Goal: Task Accomplishment & Management: Manage account settings

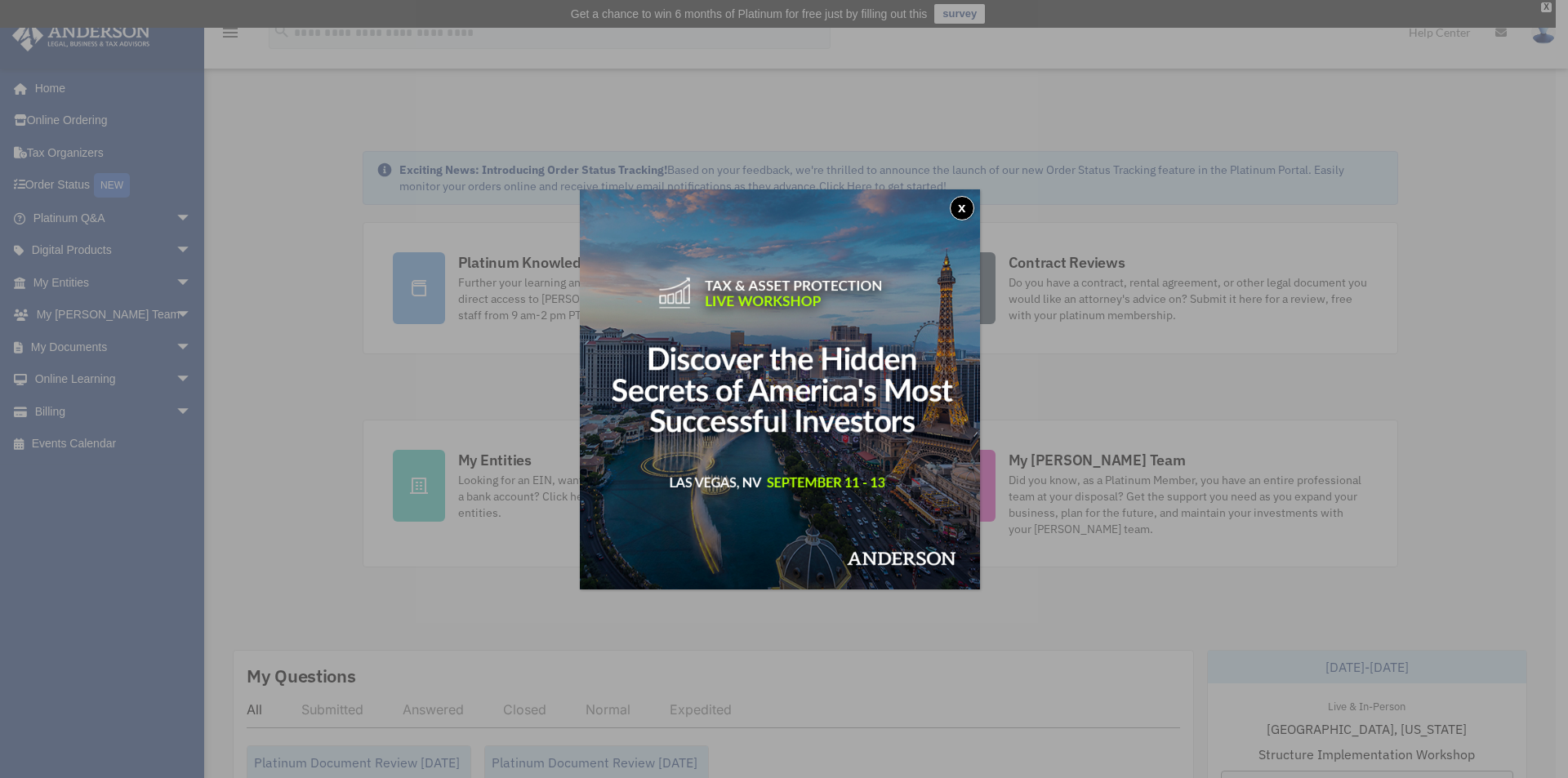
click at [962, 208] on button "x" at bounding box center [961, 208] width 25 height 25
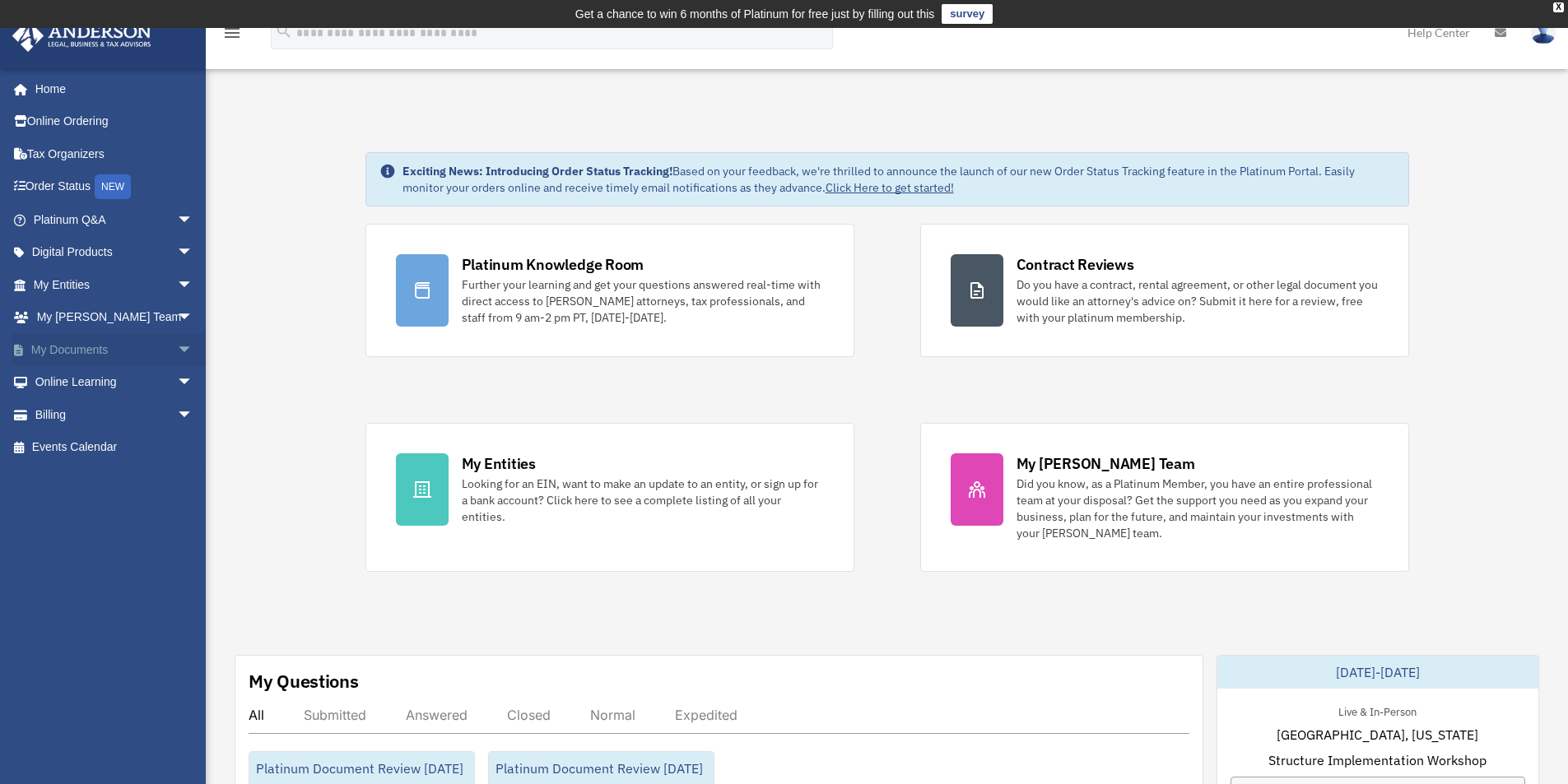
click at [85, 347] on link "My Documents arrow_drop_down" at bounding box center [115, 349] width 207 height 33
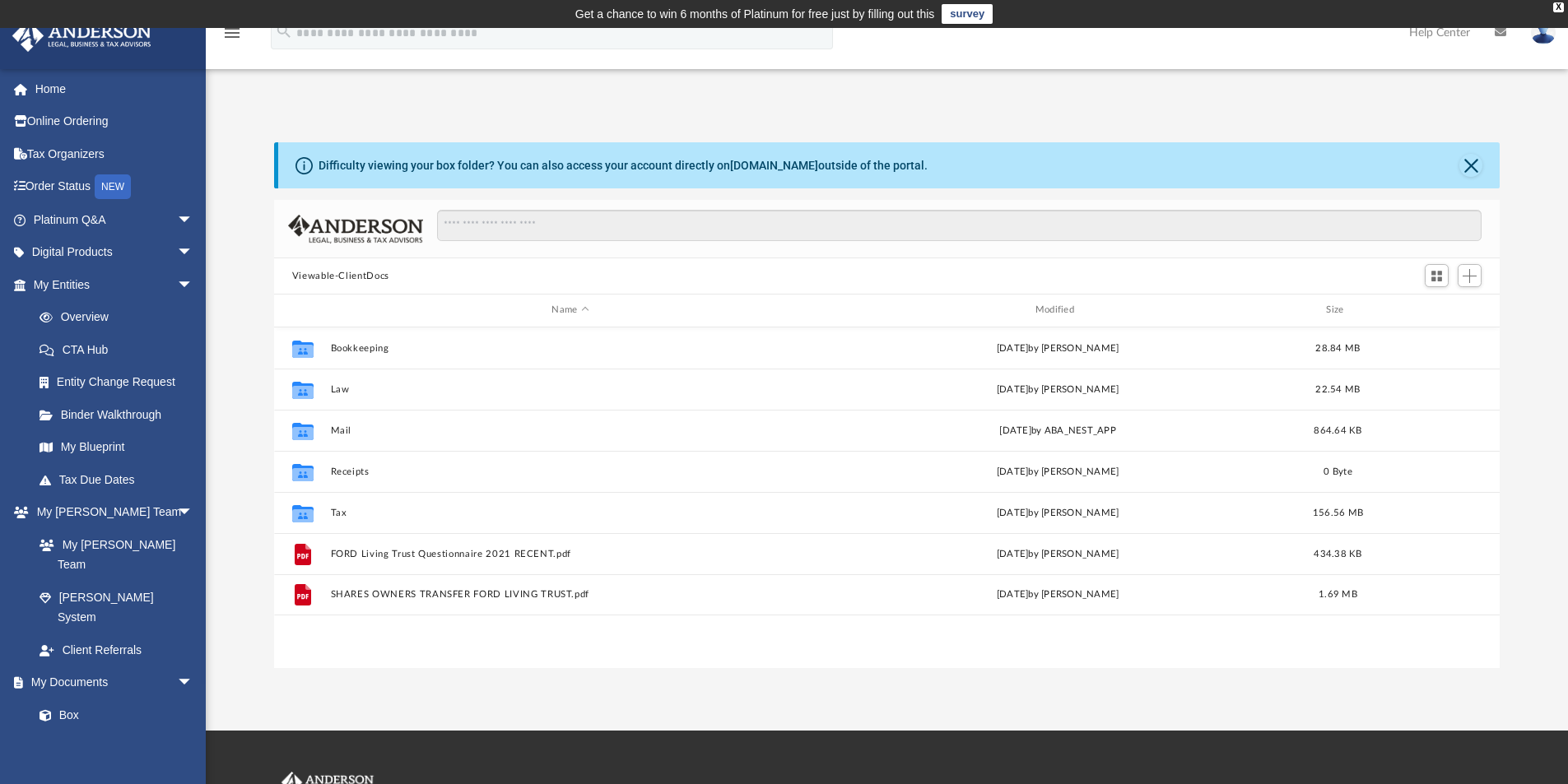
scroll to position [362, 1213]
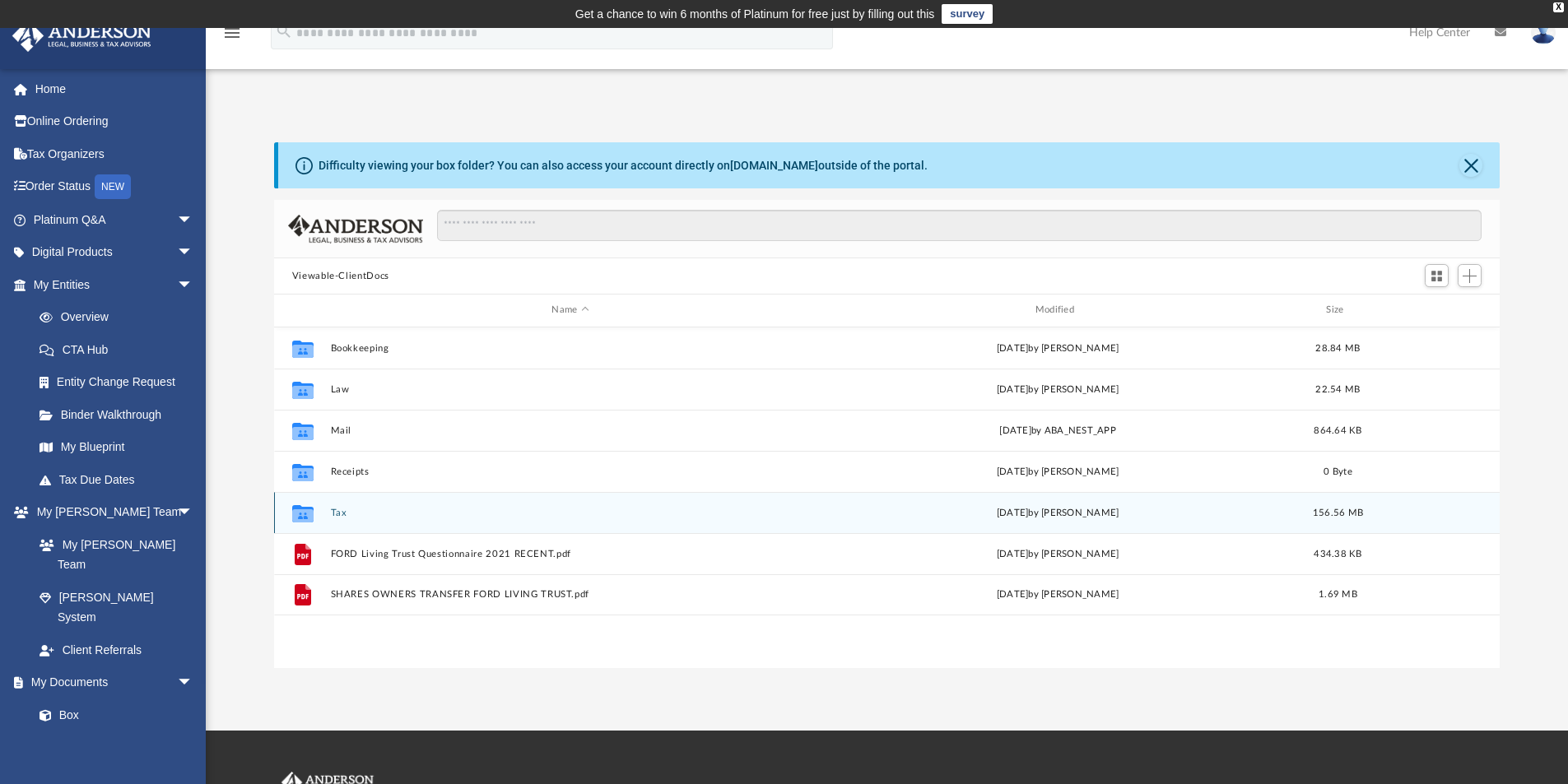
click at [339, 512] on button "Tax" at bounding box center [570, 512] width 480 height 11
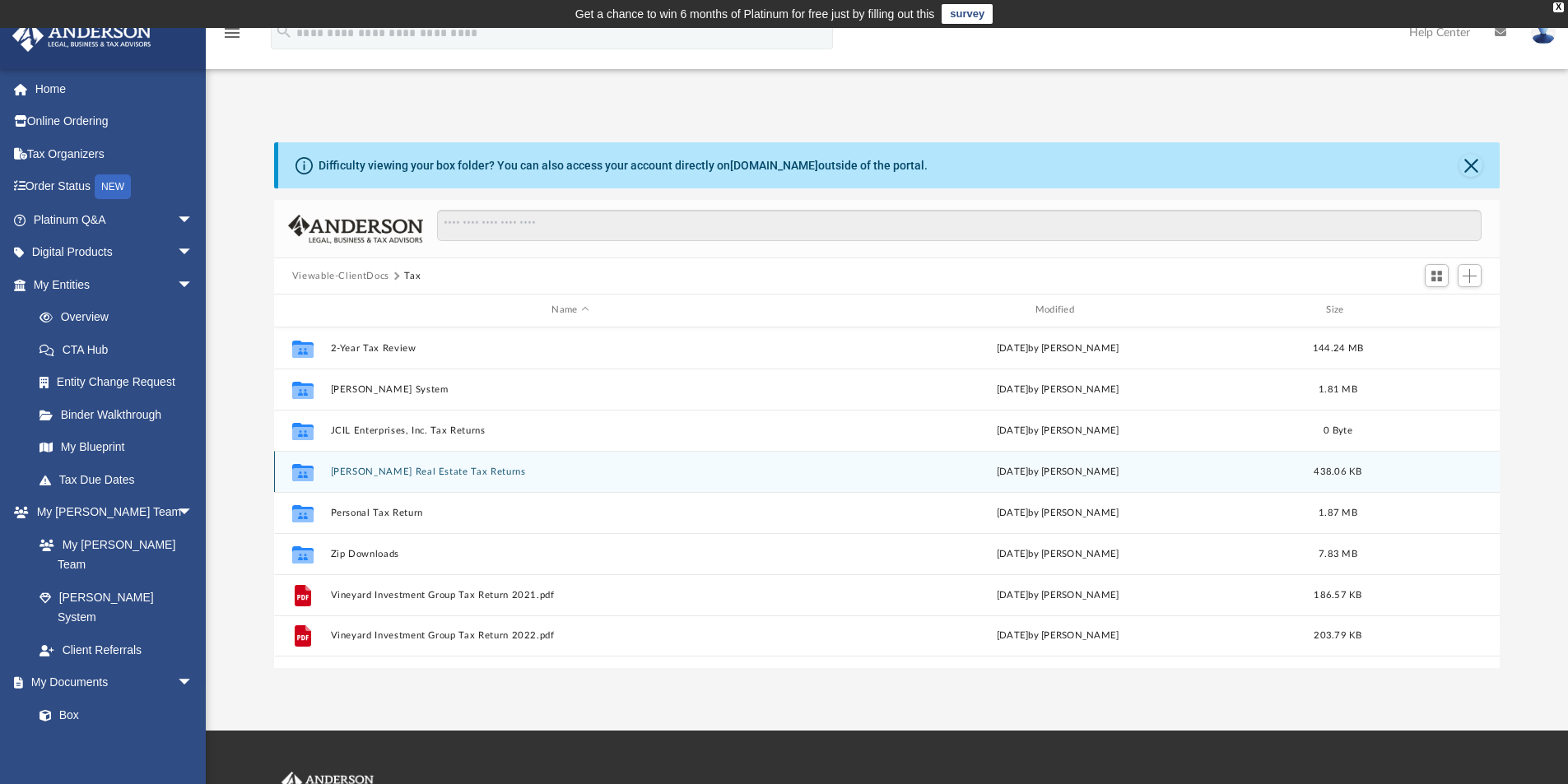
click at [393, 471] on button "Justin Ford Real Estate Tax Returns" at bounding box center [570, 471] width 480 height 11
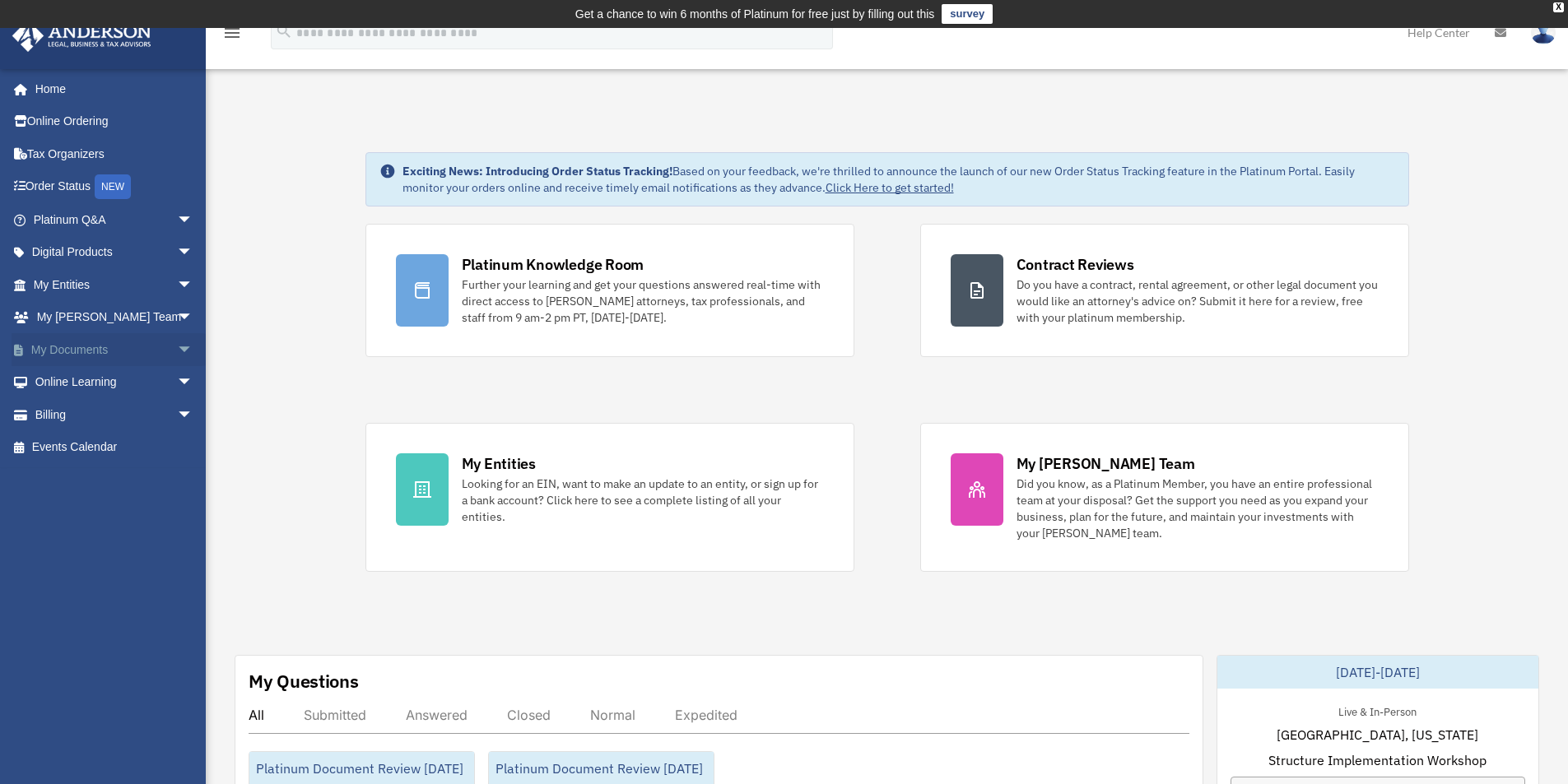
click at [105, 344] on link "My Documents arrow_drop_down" at bounding box center [115, 349] width 207 height 33
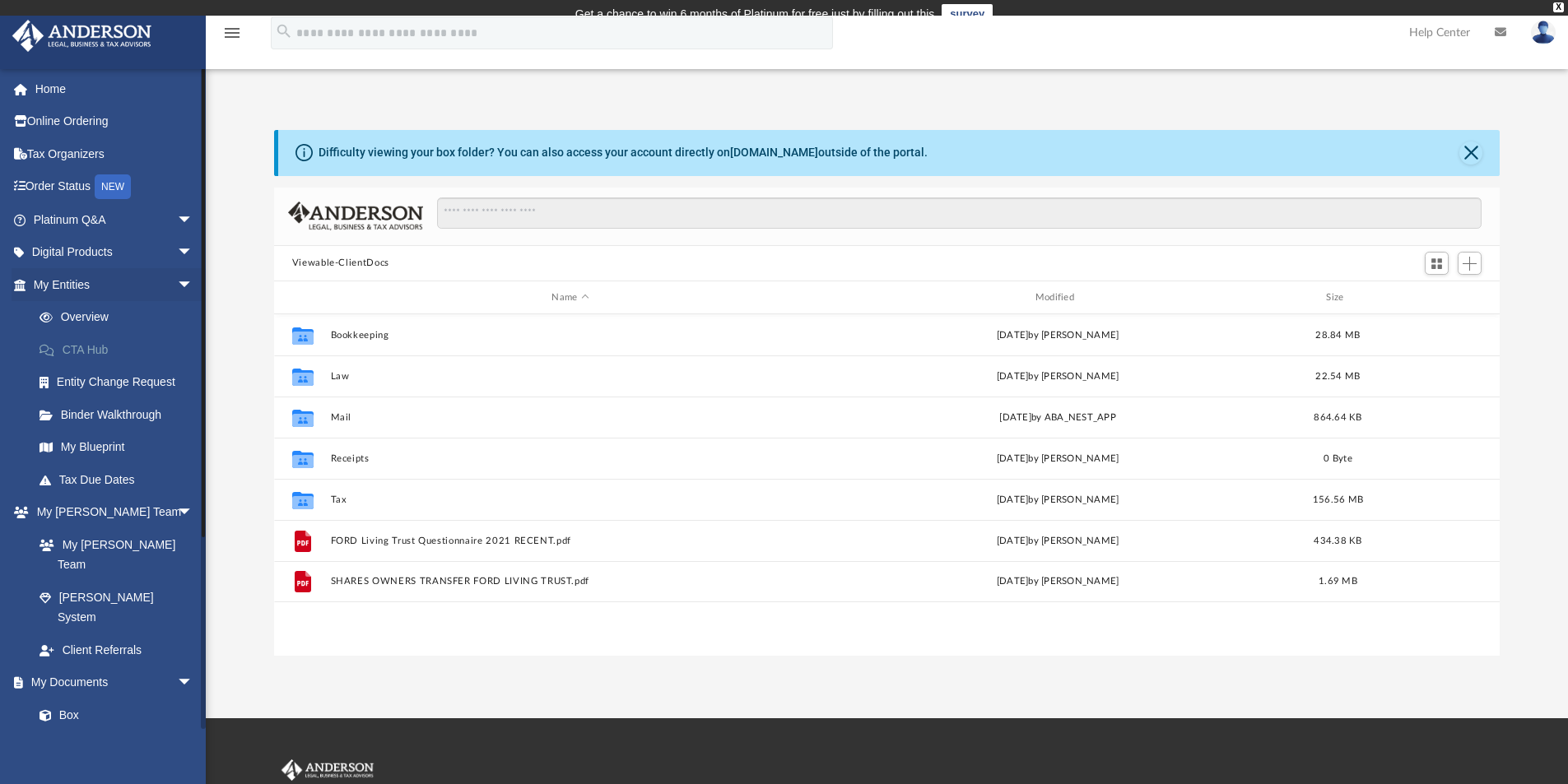
scroll to position [362, 1213]
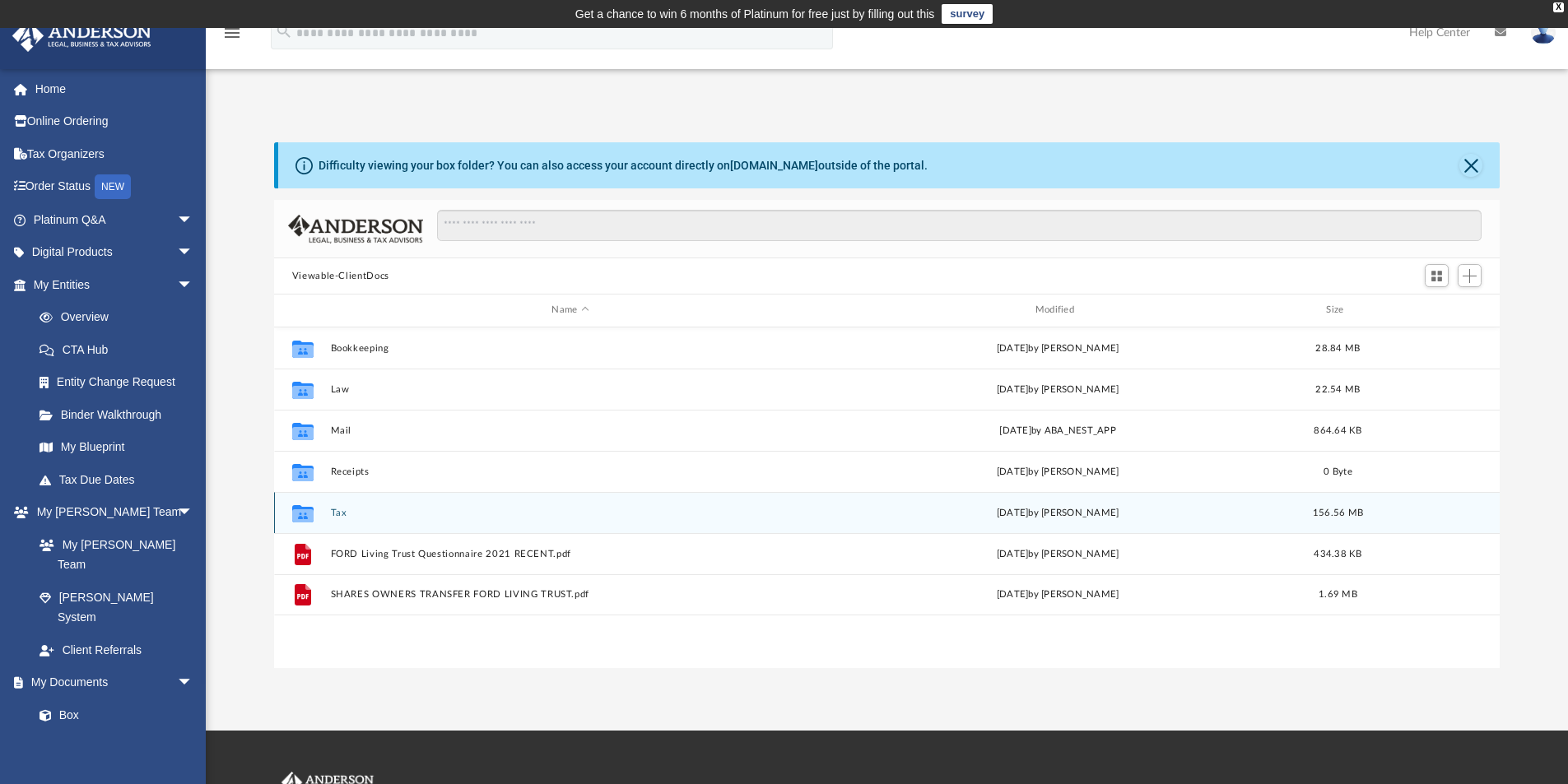
click at [339, 513] on button "Tax" at bounding box center [570, 512] width 480 height 11
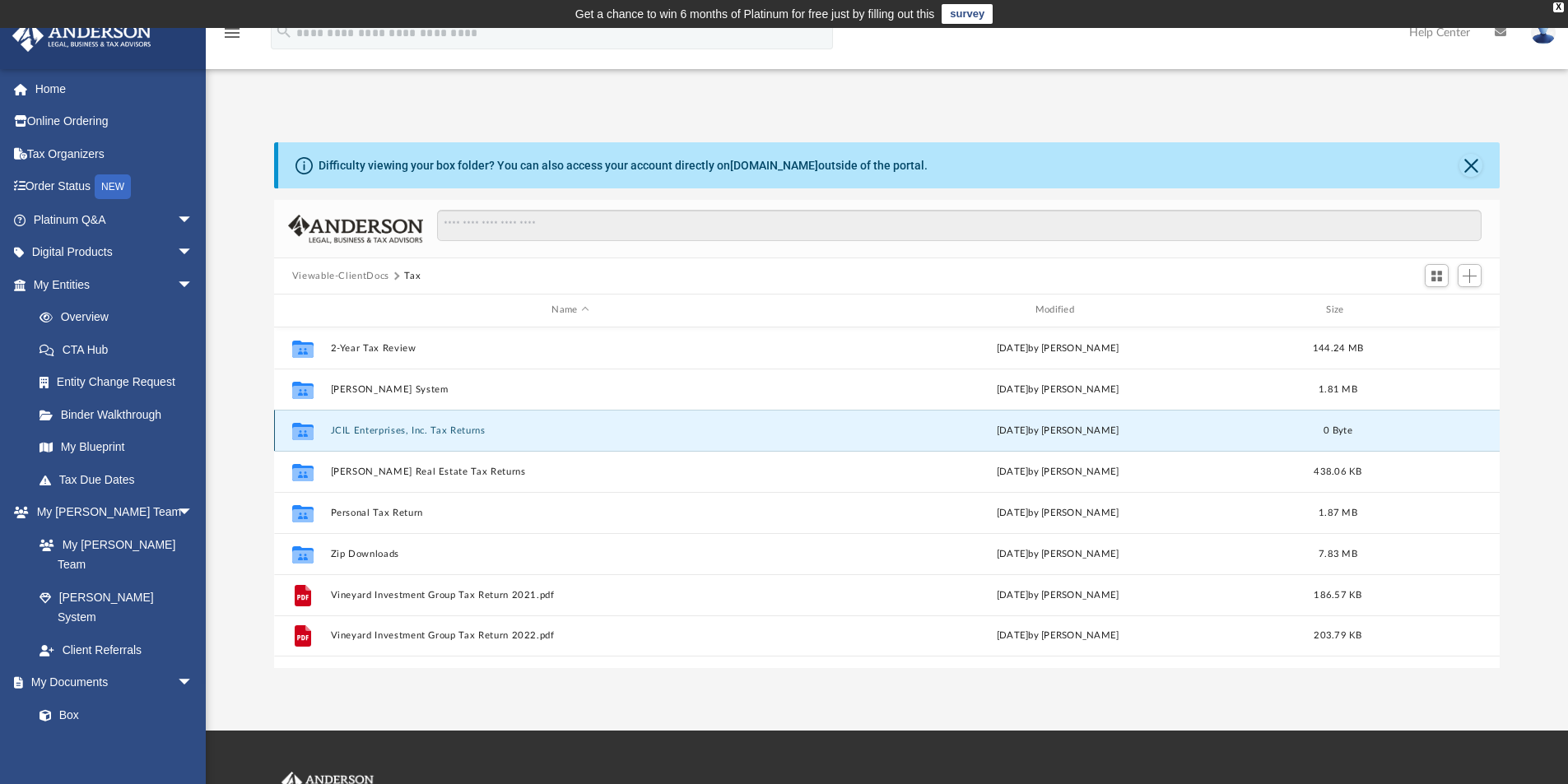
click at [402, 426] on button "JCIL Enterprises, Inc. Tax Returns" at bounding box center [570, 430] width 480 height 11
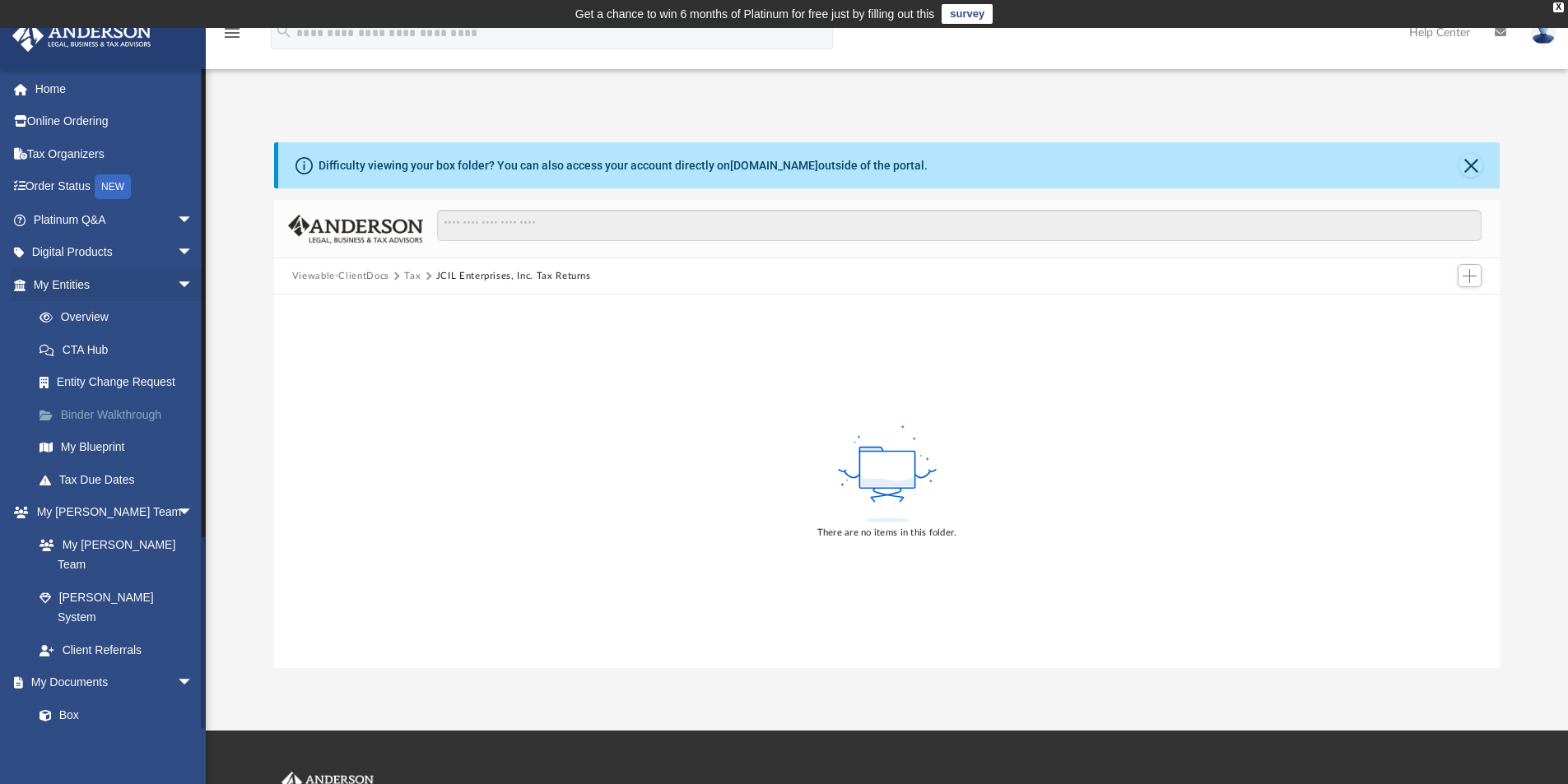
click at [128, 411] on link "Binder Walkthrough" at bounding box center [121, 414] width 195 height 33
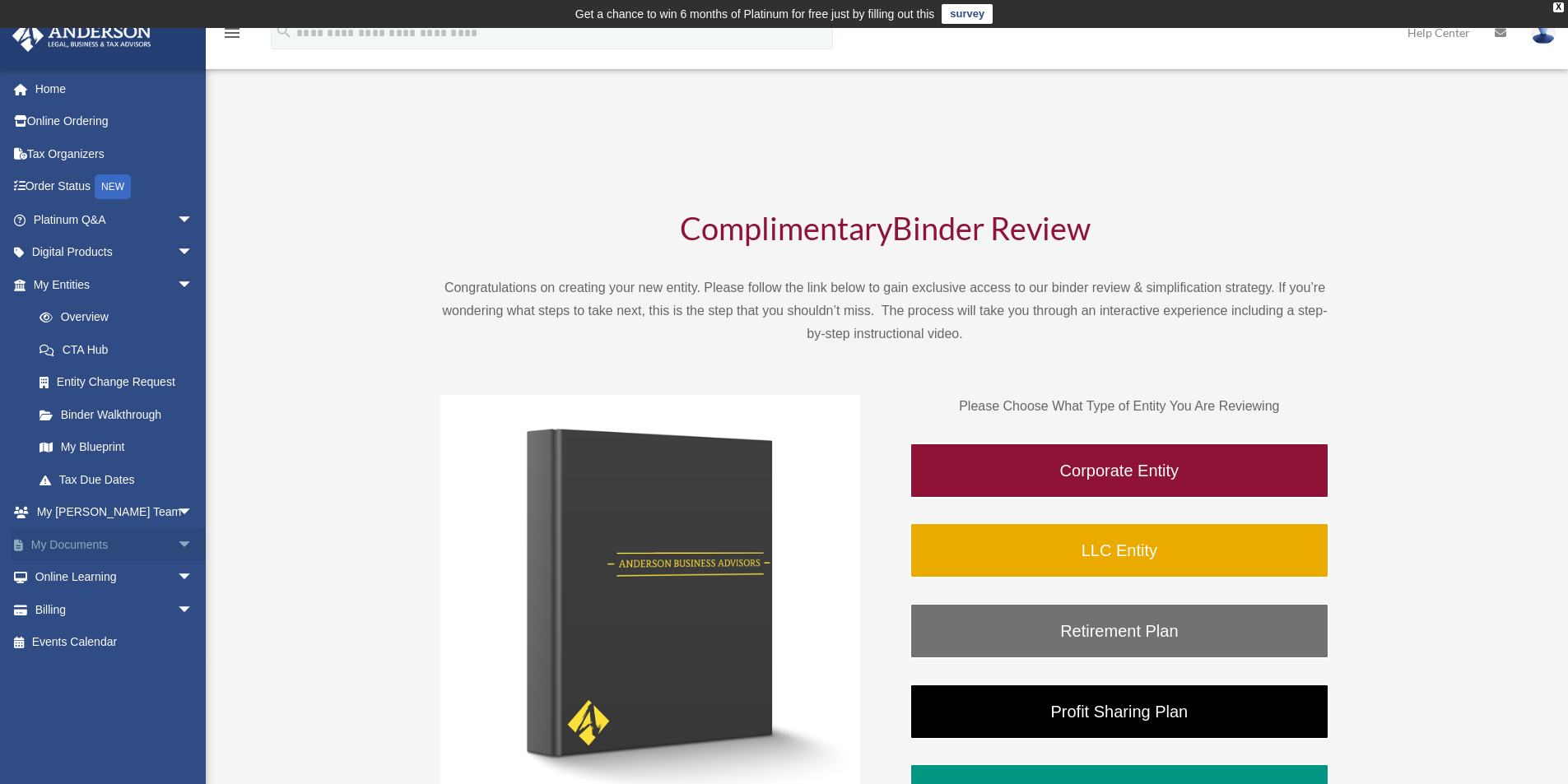
click at [91, 546] on link "My Documents arrow_drop_down" at bounding box center [115, 544] width 207 height 33
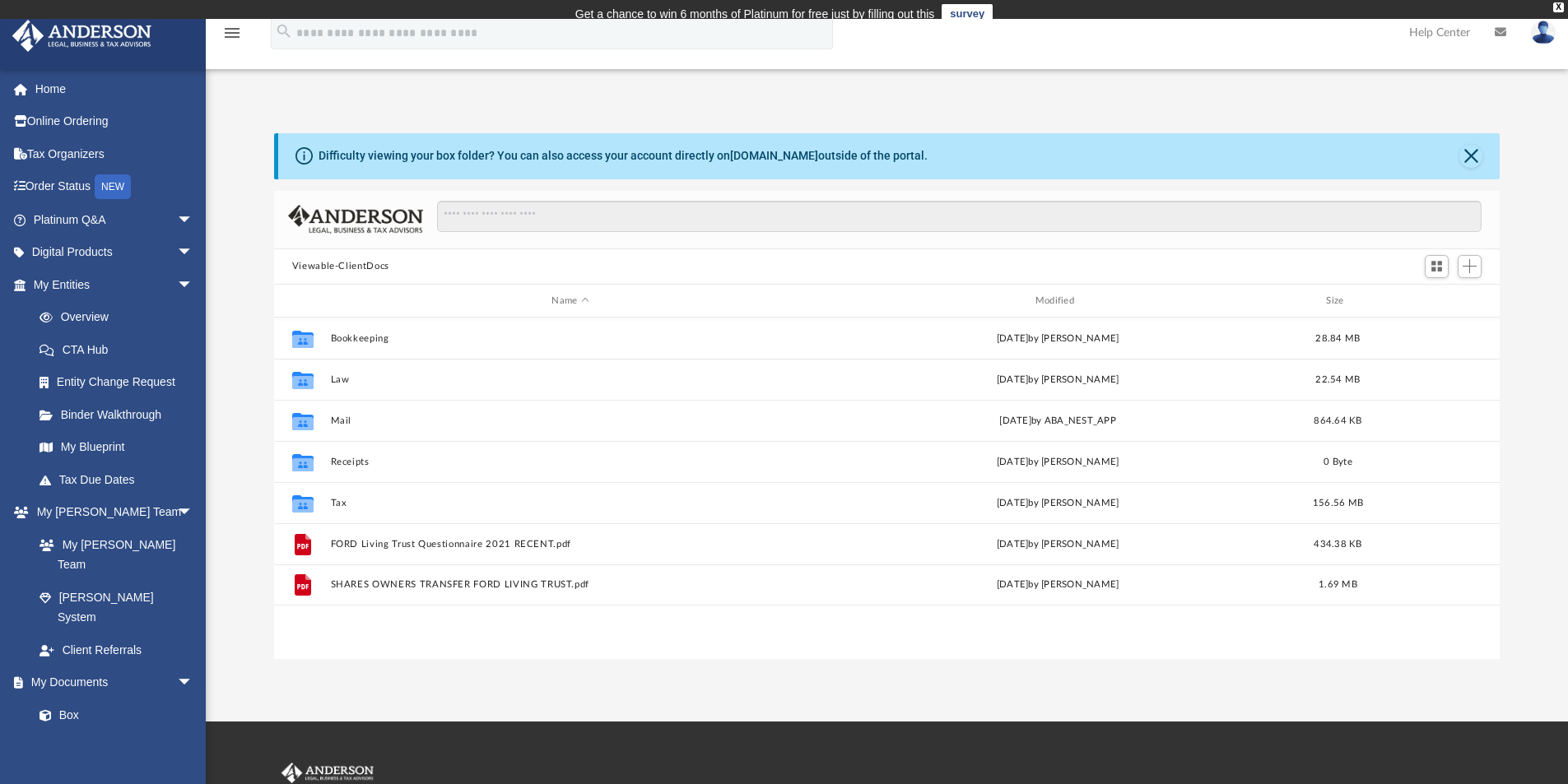
scroll to position [362, 1213]
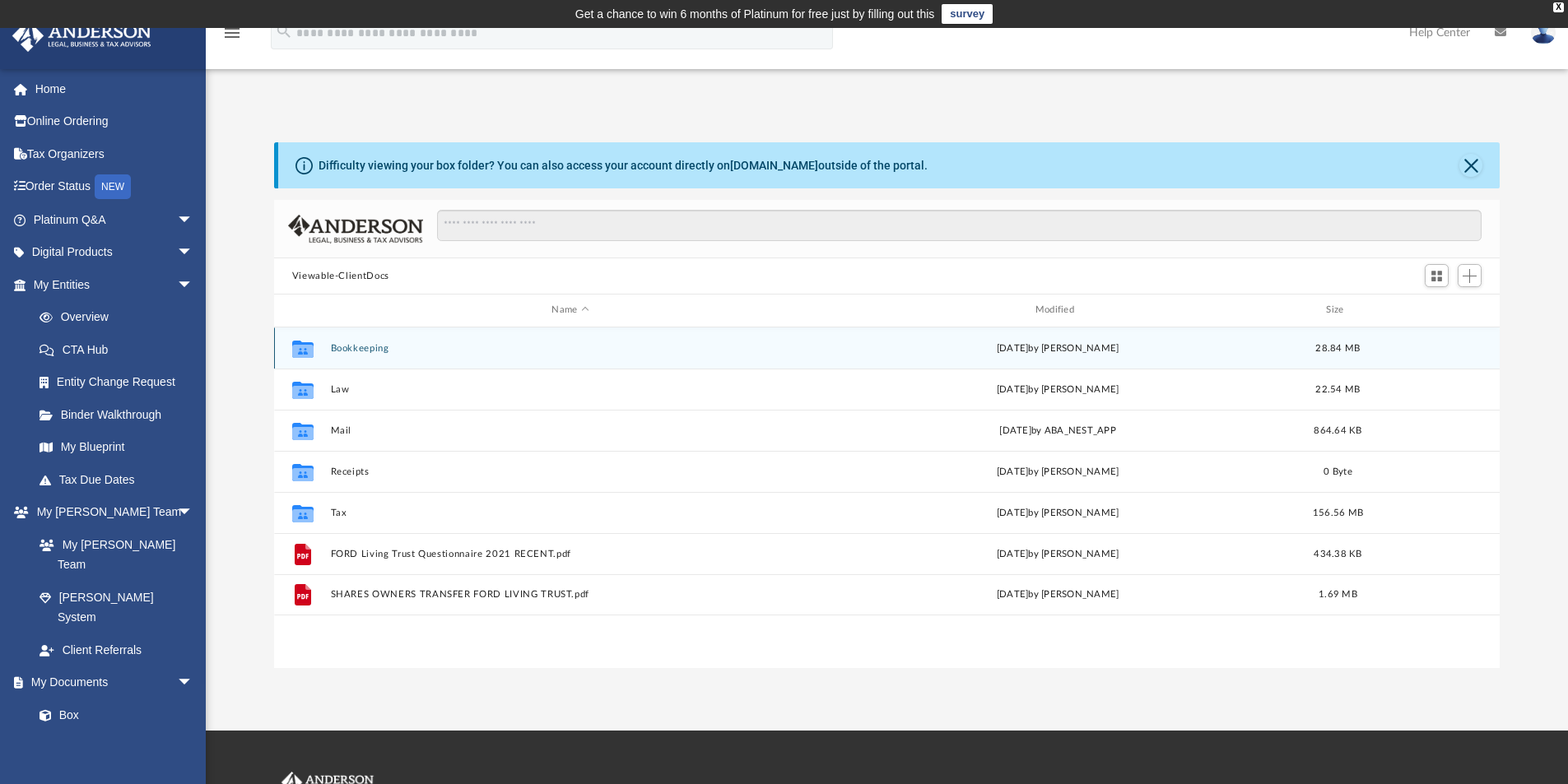
click at [356, 353] on button "Bookkeeping" at bounding box center [570, 348] width 480 height 11
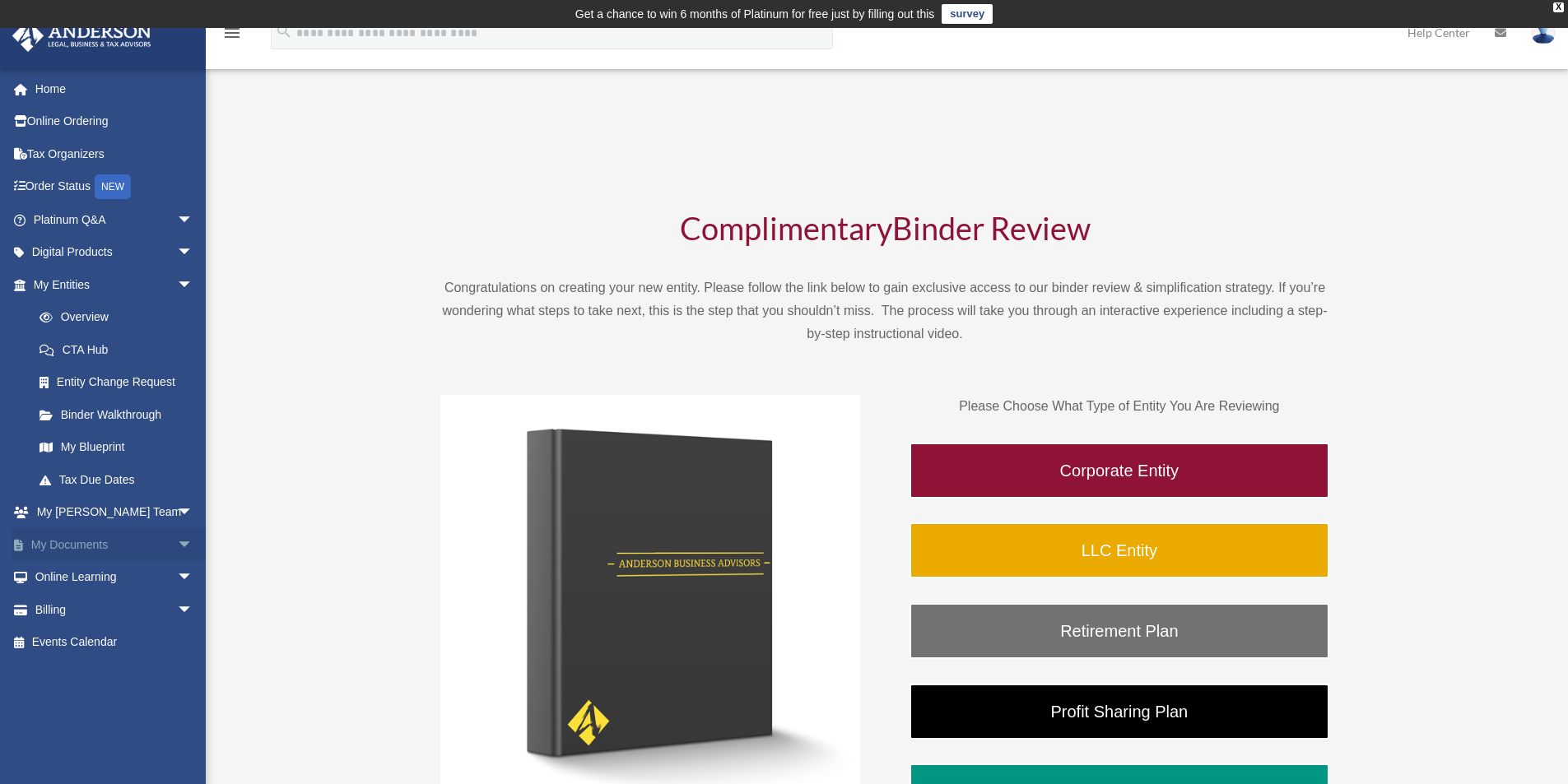
click at [177, 541] on span "arrow_drop_down" at bounding box center [193, 544] width 33 height 33
click at [64, 574] on link "Box" at bounding box center [121, 577] width 195 height 33
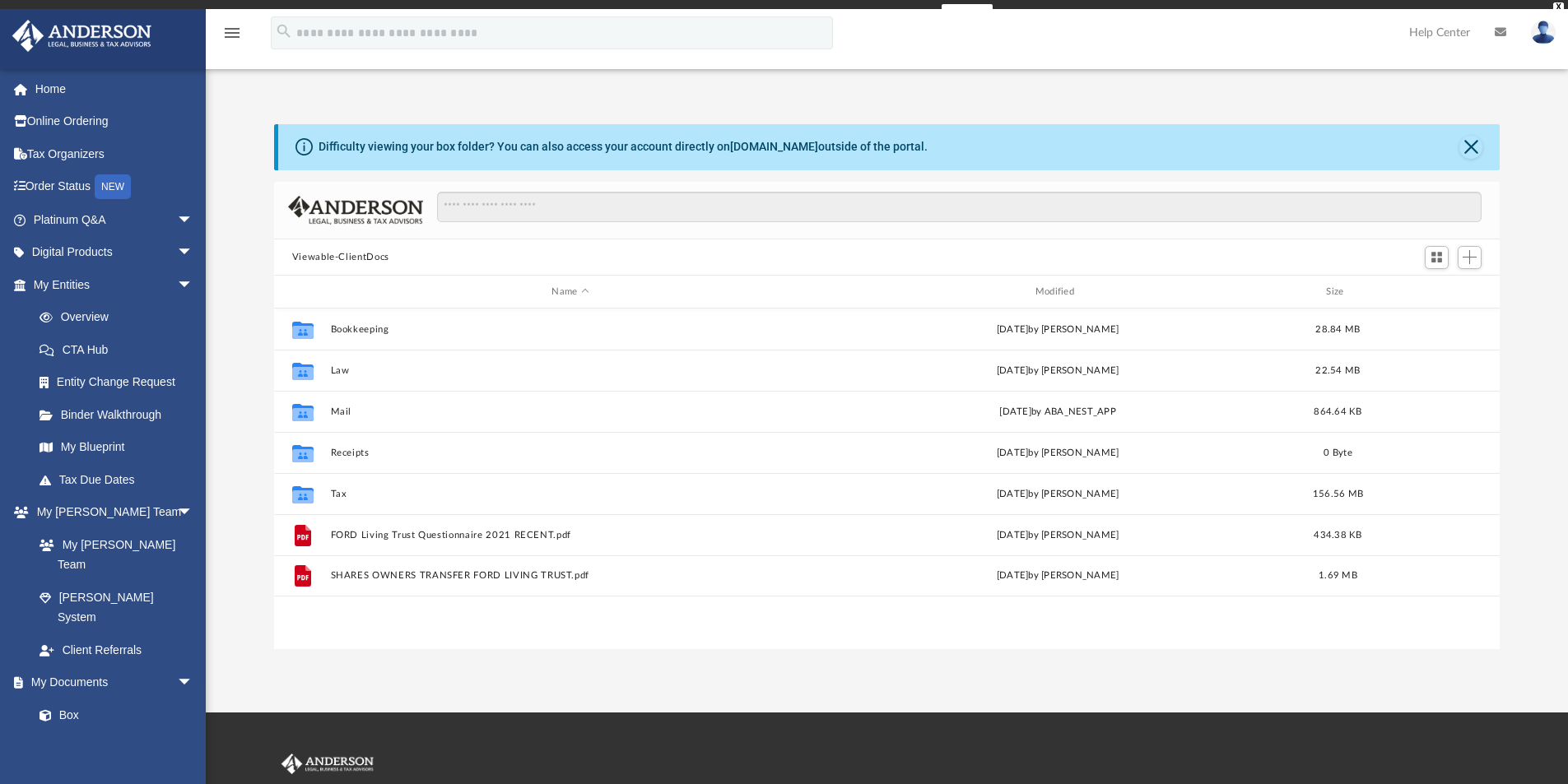
scroll to position [362, 1213]
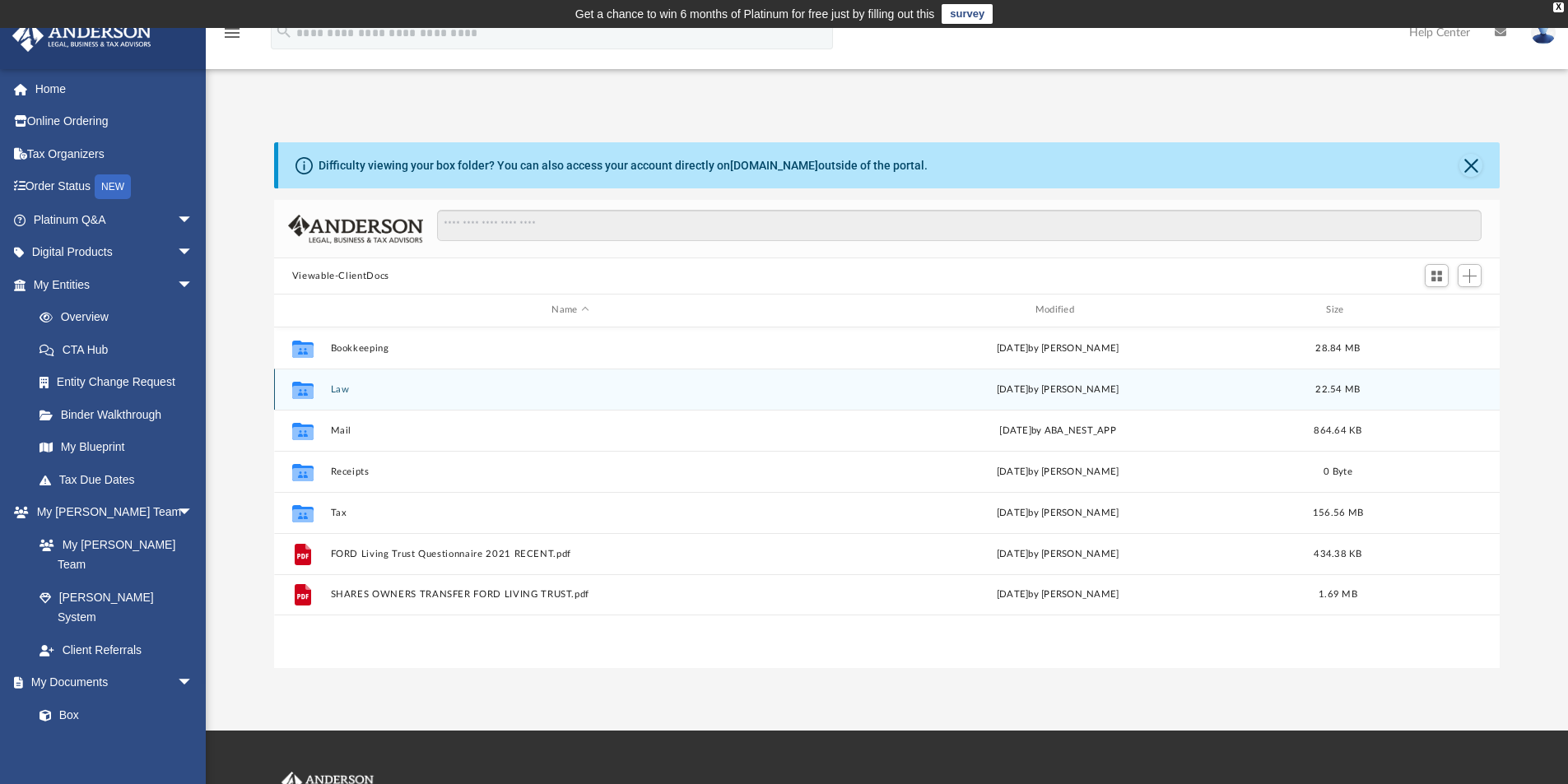
click at [335, 388] on button "Law" at bounding box center [570, 389] width 480 height 11
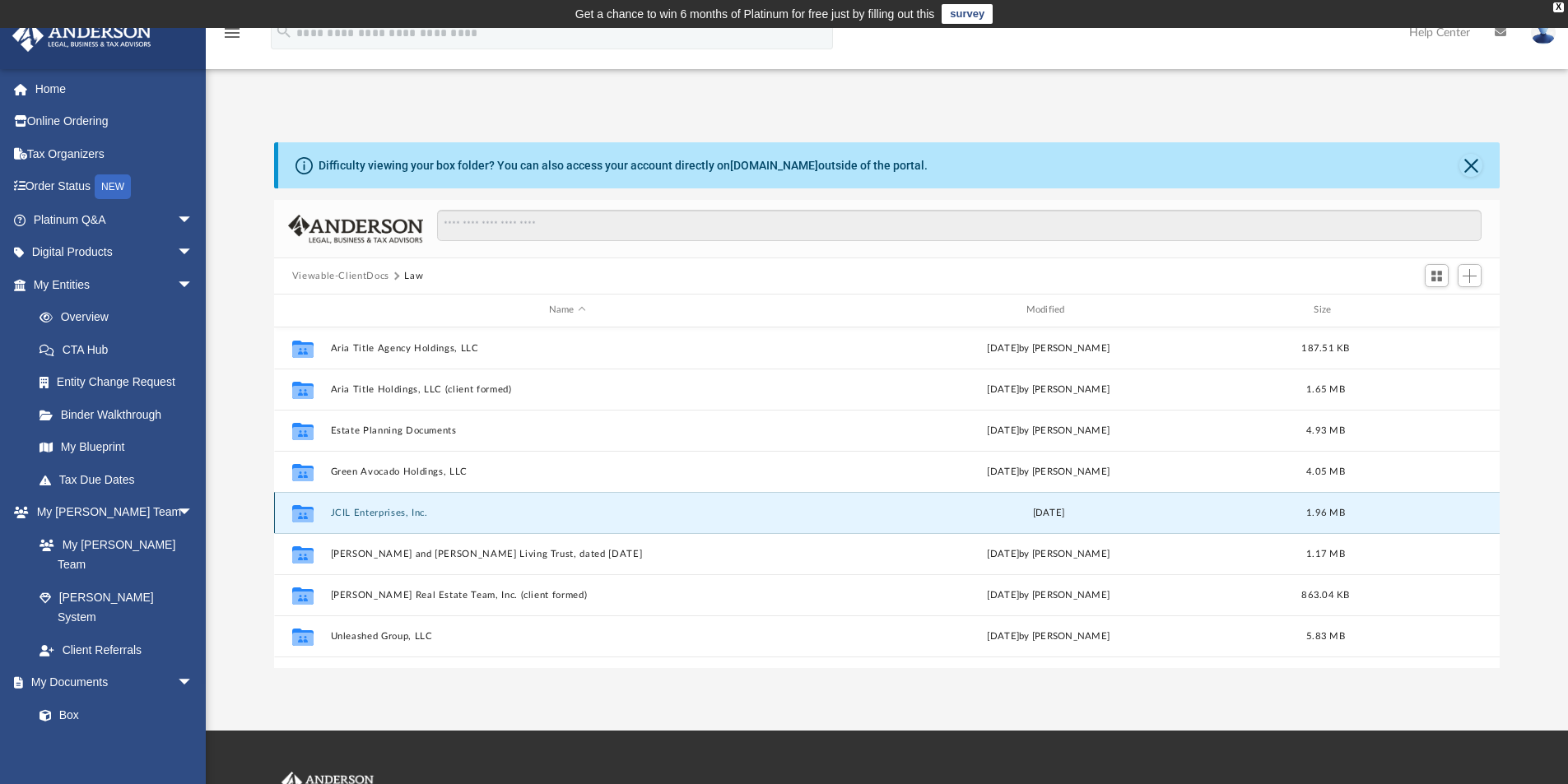
click at [371, 508] on button "JCIL Enterprises, Inc." at bounding box center [567, 512] width 475 height 11
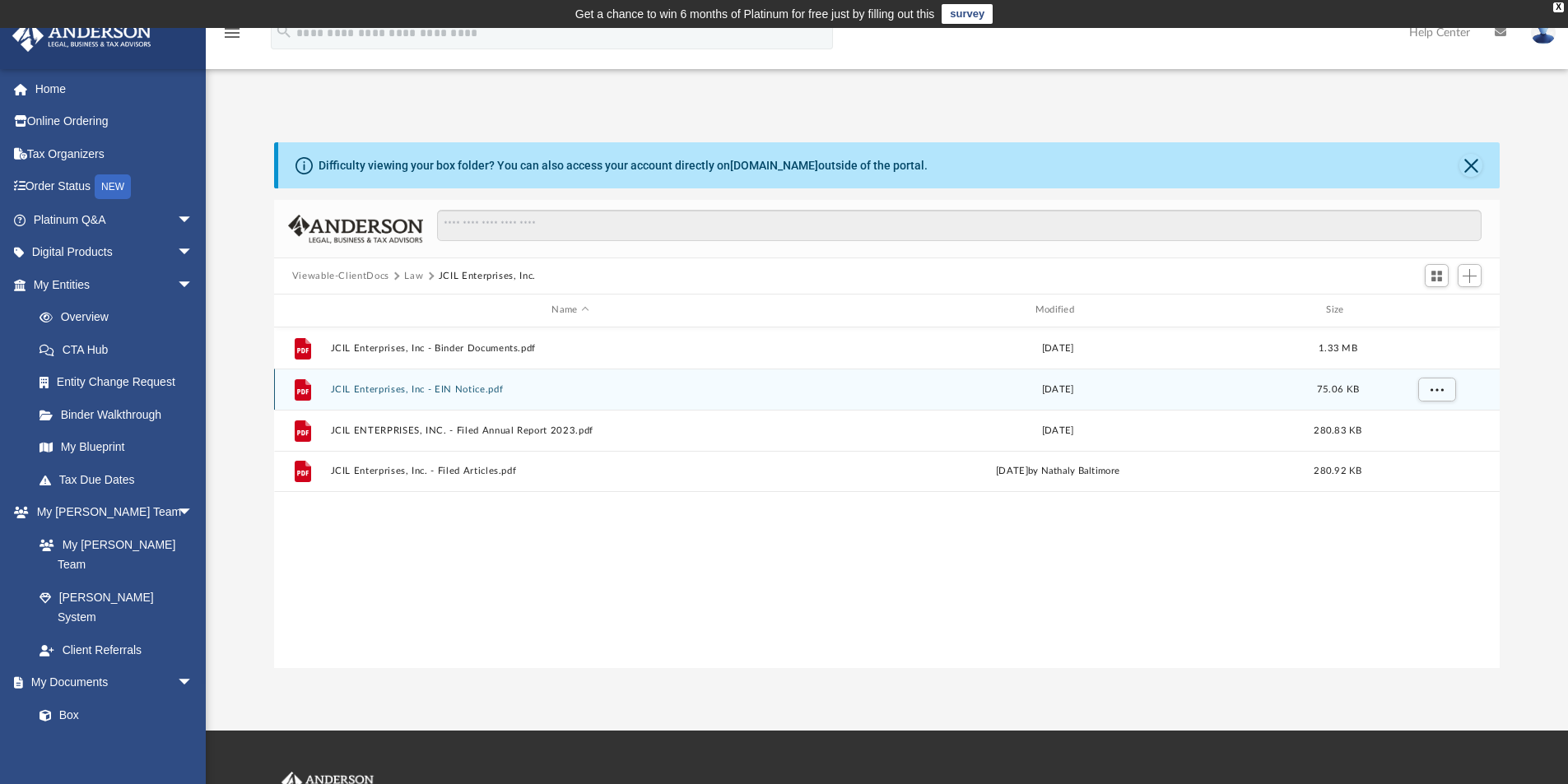
click at [408, 389] on button "JCIL Enterprises, Inc - EIN Notice.pdf" at bounding box center [570, 389] width 480 height 11
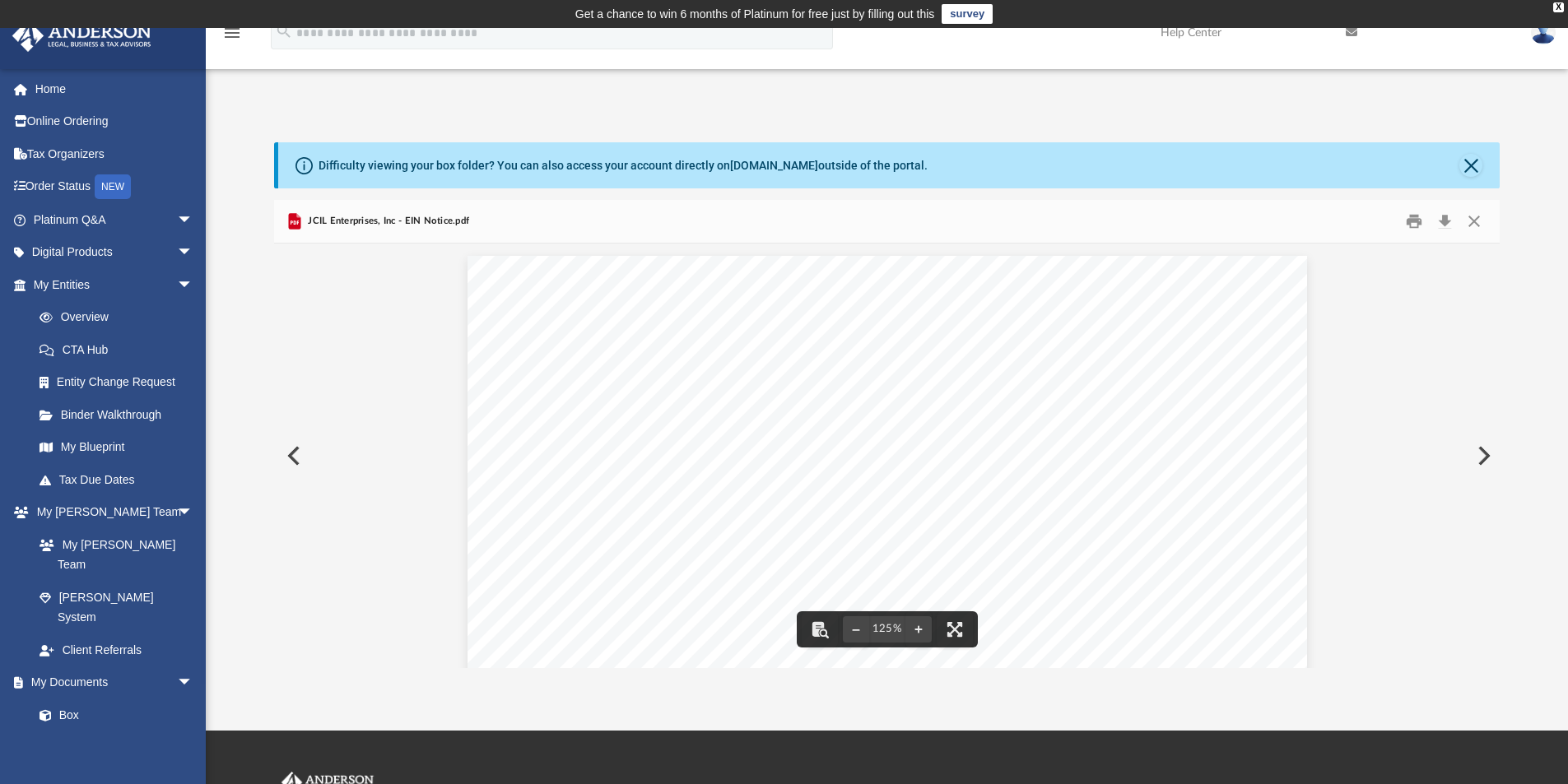
click at [859, 570] on div "Page 1" at bounding box center [887, 799] width 839 height 1086
click at [863, 564] on div "Page 1" at bounding box center [887, 799] width 839 height 1086
click at [1478, 162] on button "Close" at bounding box center [1470, 165] width 23 height 23
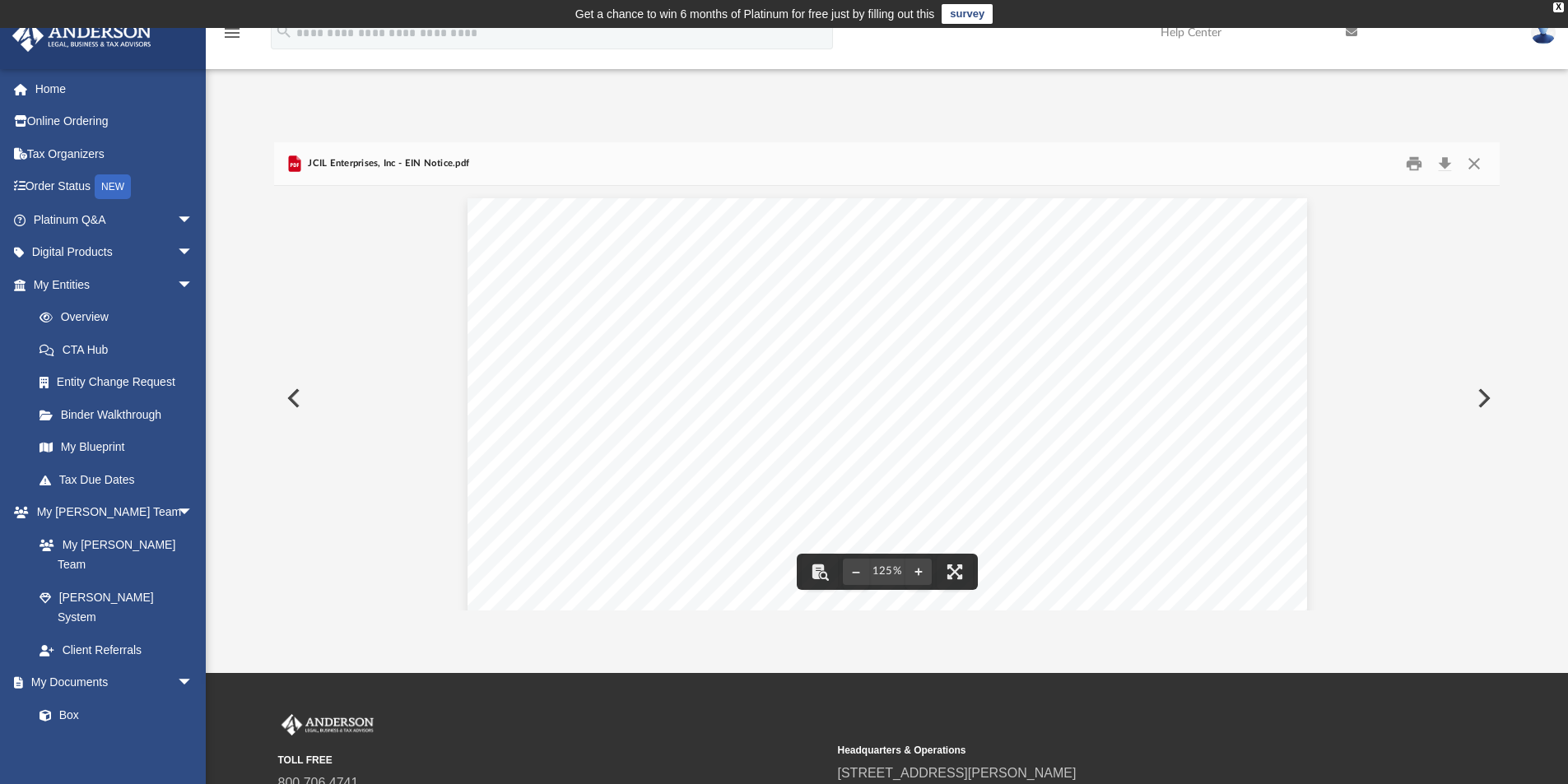
click at [1556, 253] on div "Difficulty viewing your box folder? You can also access your account directly o…" at bounding box center [887, 376] width 1362 height 468
click at [1476, 163] on button "Close" at bounding box center [1473, 163] width 30 height 26
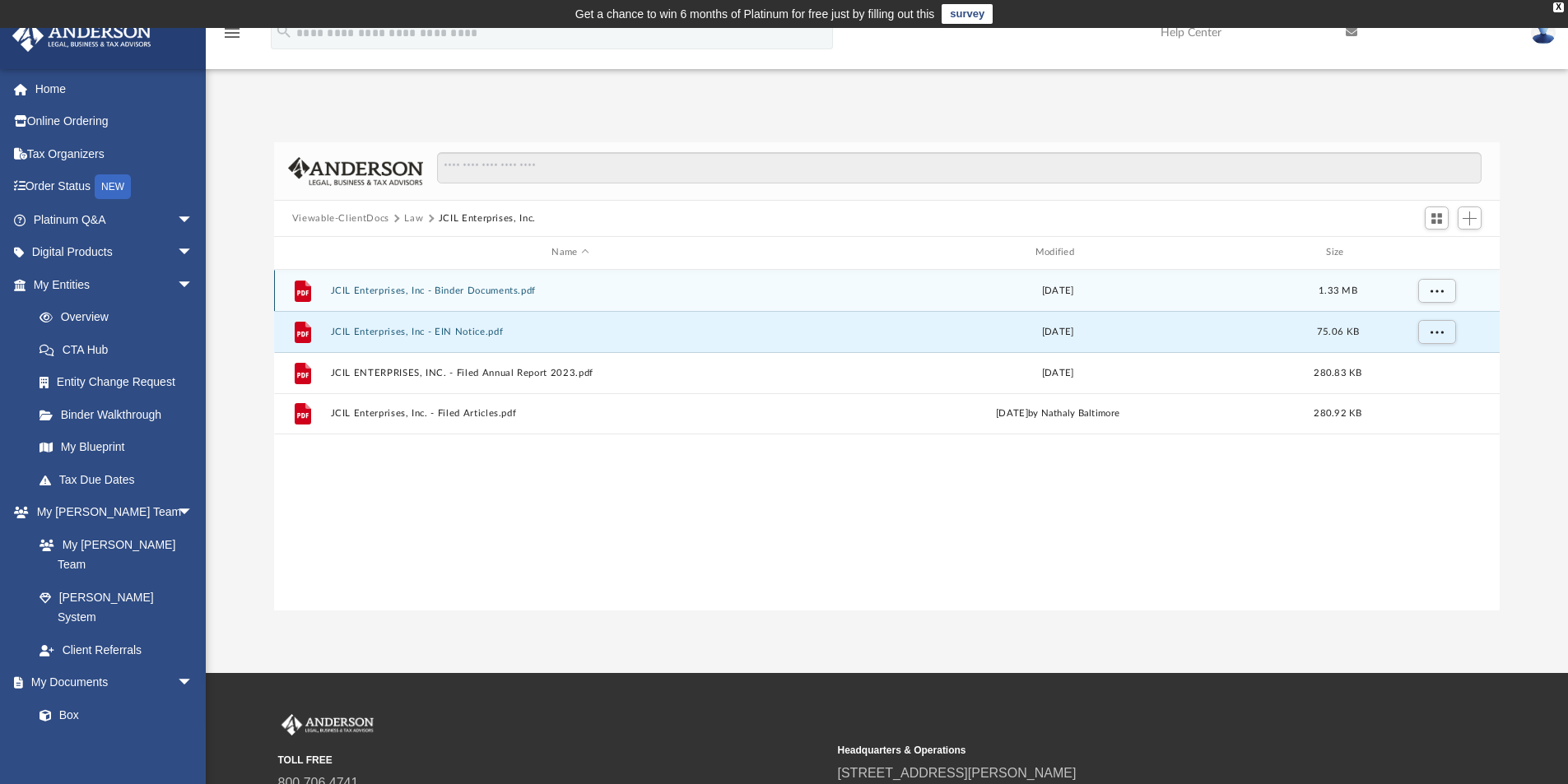
click at [477, 291] on button "JCIL Enterprises, Inc - Binder Documents.pdf" at bounding box center [570, 291] width 480 height 11
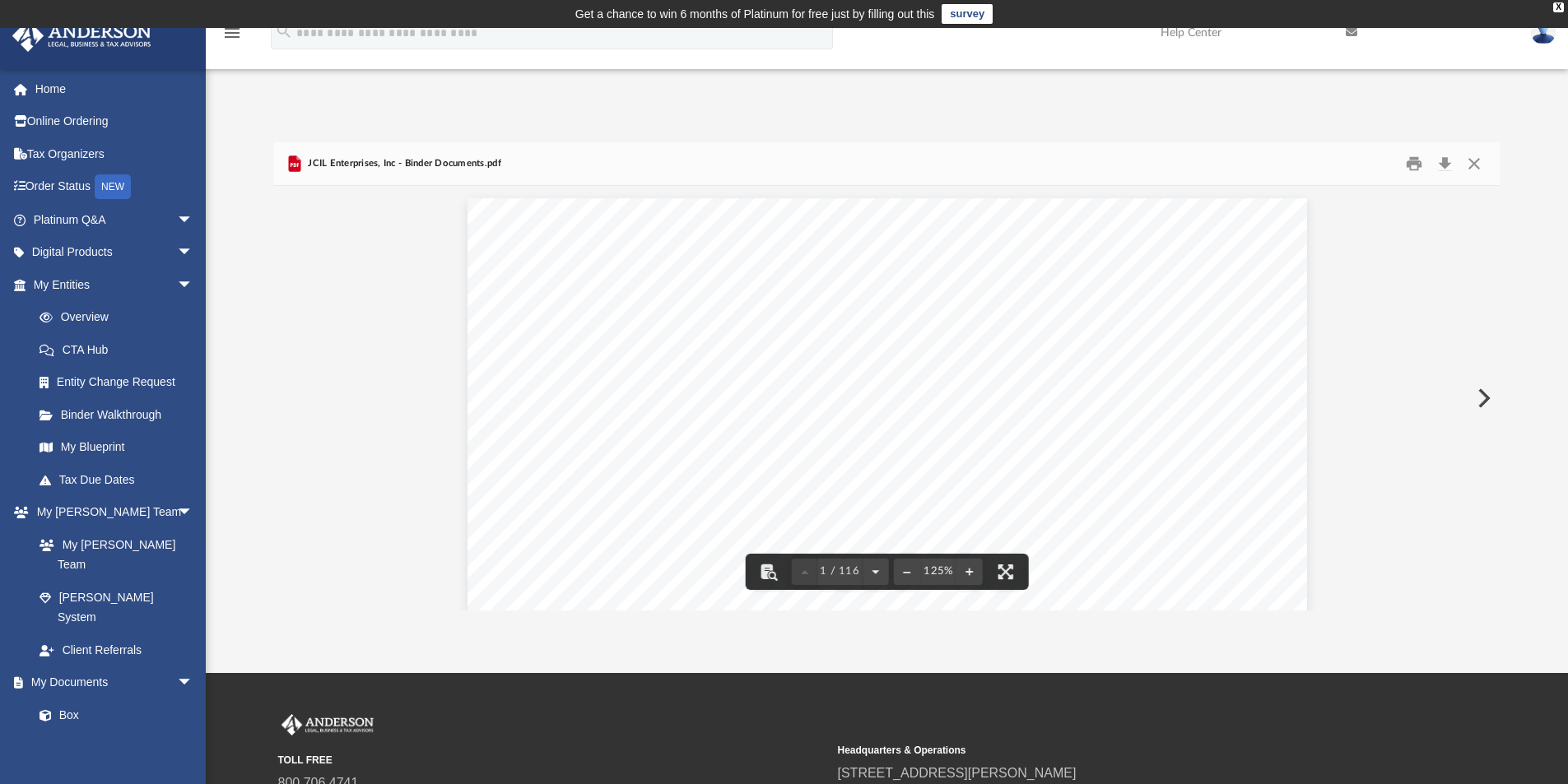
click at [516, 130] on div "Difficulty viewing your box folder? You can also access your account directly o…" at bounding box center [887, 359] width 1362 height 503
